Goal: Transaction & Acquisition: Book appointment/travel/reservation

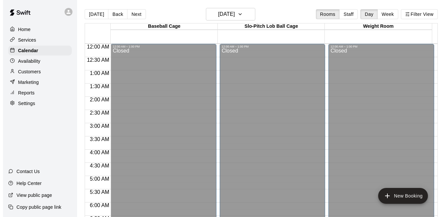
scroll to position [419, 0]
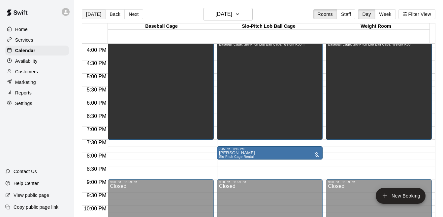
click at [91, 17] on button "[DATE]" at bounding box center [94, 14] width 24 height 10
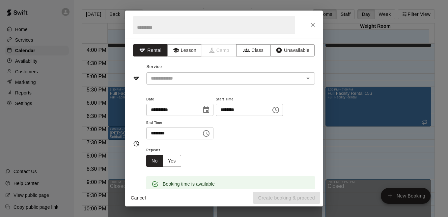
click at [210, 134] on icon "Choose time, selected time is 8:00 PM" at bounding box center [206, 133] width 8 height 8
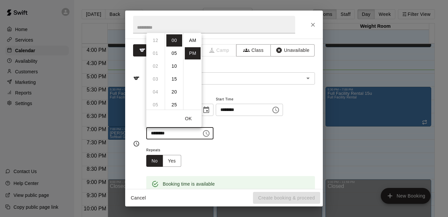
scroll to position [12, 0]
click at [156, 54] on li "09" at bounding box center [156, 53] width 16 height 12
type input "********"
click at [237, 149] on div "Repeats No Yes" at bounding box center [230, 156] width 169 height 21
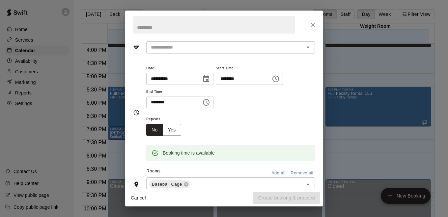
scroll to position [0, 0]
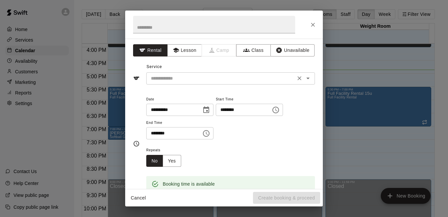
click at [304, 80] on icon "Open" at bounding box center [308, 78] width 8 height 8
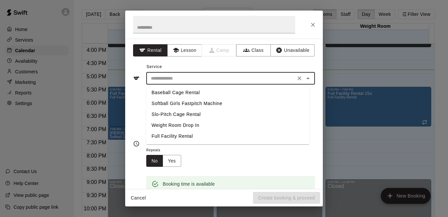
click at [171, 102] on li "Softball Girls Fastpitch Machine" at bounding box center [227, 103] width 163 height 11
type input "**********"
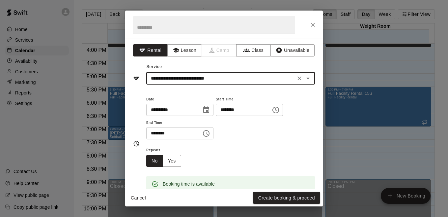
click at [221, 28] on input "text" at bounding box center [214, 24] width 162 height 17
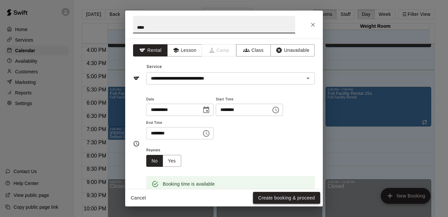
type input "***"
click at [285, 200] on button "Create booking & proceed" at bounding box center [286, 198] width 67 height 12
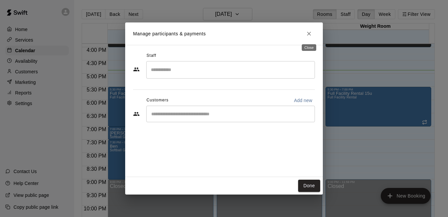
click at [310, 36] on icon "Close" at bounding box center [309, 33] width 7 height 7
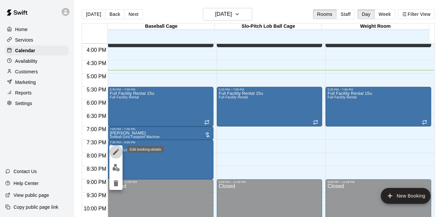
click at [119, 154] on icon "edit" at bounding box center [116, 152] width 8 height 8
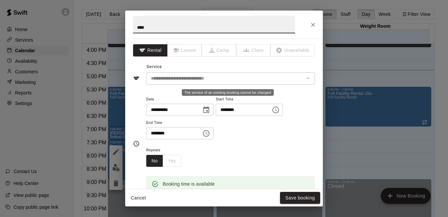
click at [304, 76] on div "The service of an existing booking cannot be changed" at bounding box center [308, 78] width 9 height 9
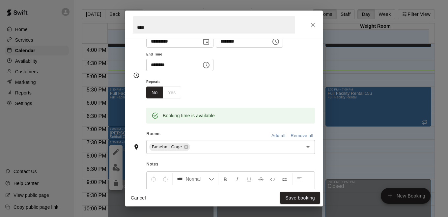
scroll to position [75, 0]
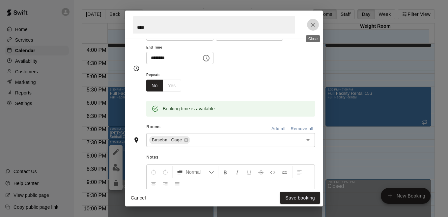
click at [313, 26] on icon "Close" at bounding box center [313, 24] width 7 height 7
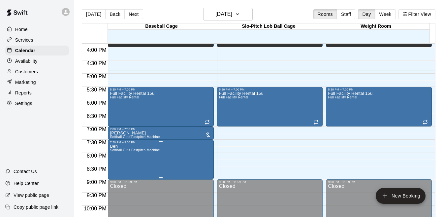
click at [154, 152] on span "Softball Girls Fastpitch Machine" at bounding box center [135, 150] width 50 height 4
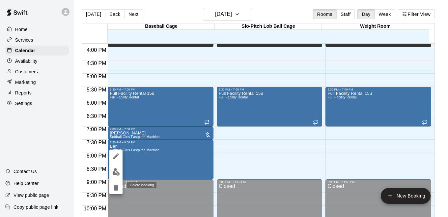
click at [114, 188] on icon "delete" at bounding box center [116, 187] width 8 height 8
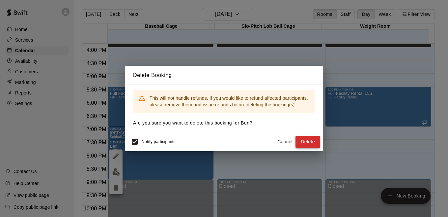
click at [303, 140] on button "Delete" at bounding box center [308, 142] width 25 height 12
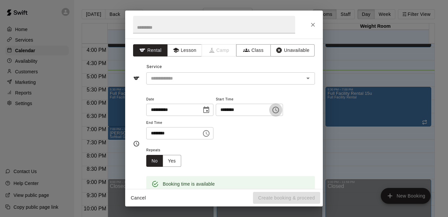
click at [280, 111] on icon "Choose time, selected time is 7:15 PM" at bounding box center [276, 110] width 8 height 8
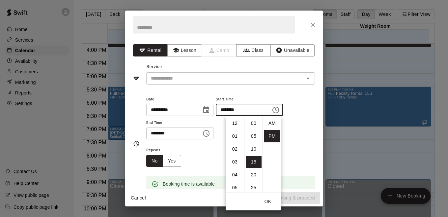
scroll to position [12, 0]
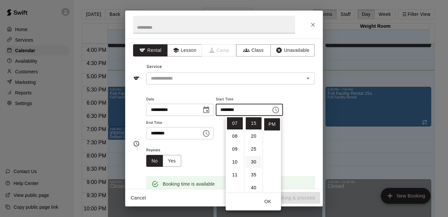
click at [254, 161] on li "30" at bounding box center [254, 162] width 16 height 12
type input "********"
click at [210, 133] on icon "Choose time, selected time is 7:45 PM" at bounding box center [206, 133] width 8 height 8
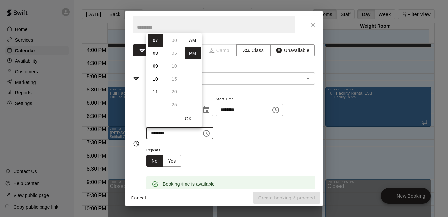
scroll to position [12, 0]
click at [157, 63] on li "09" at bounding box center [156, 66] width 16 height 12
click at [174, 42] on li "00" at bounding box center [175, 40] width 16 height 12
type input "********"
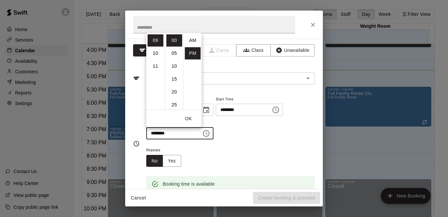
click at [260, 147] on div "Repeats No Yes" at bounding box center [230, 156] width 169 height 21
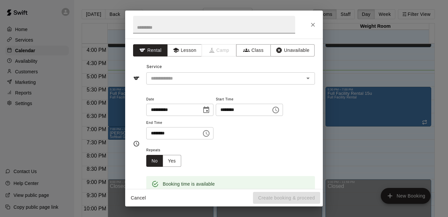
click at [192, 29] on input "text" at bounding box center [214, 24] width 162 height 17
type input "***"
click at [304, 81] on icon "Open" at bounding box center [308, 78] width 8 height 8
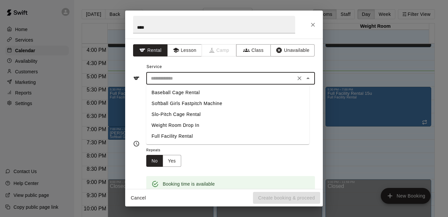
click at [183, 114] on li "Slo-Pitch Cage Rental" at bounding box center [227, 114] width 163 height 11
type input "**********"
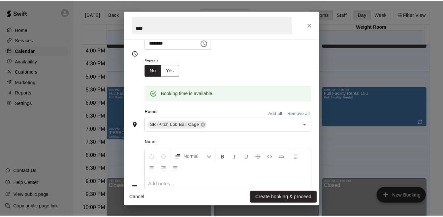
scroll to position [92, 0]
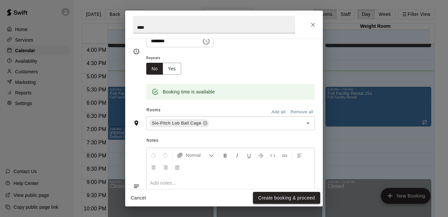
click at [285, 199] on button "Create booking & proceed" at bounding box center [286, 198] width 67 height 12
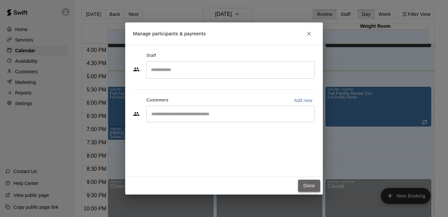
click at [307, 184] on button "Done" at bounding box center [309, 185] width 22 height 12
